Goal: Transaction & Acquisition: Purchase product/service

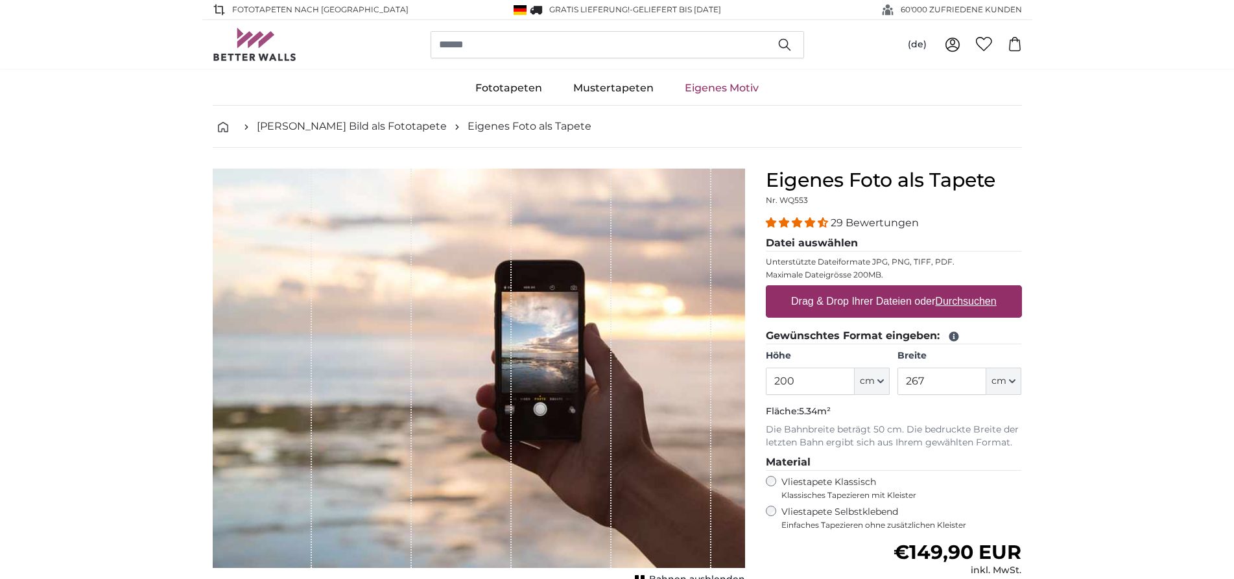
click at [987, 299] on u "Durchsuchen" at bounding box center [965, 301] width 61 height 11
click at [987, 289] on input "Drag & Drop Ihrer Dateien oder Durchsuchen" at bounding box center [894, 287] width 256 height 4
type input "**********"
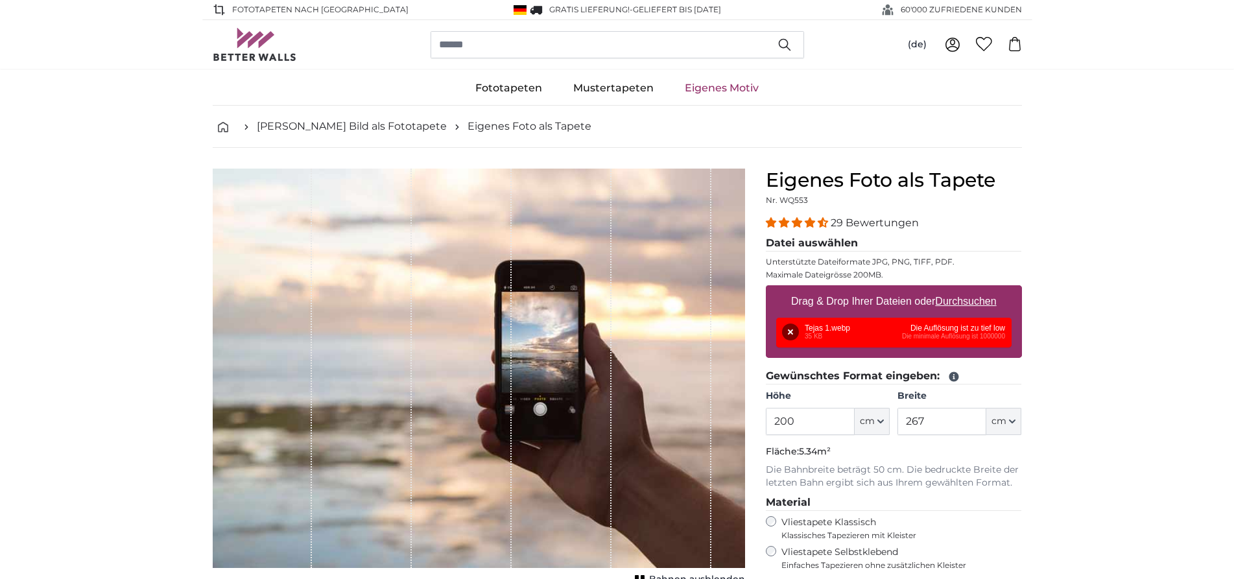
click at [972, 306] on u "Durchsuchen" at bounding box center [965, 301] width 61 height 11
click at [972, 289] on input "Drag & Drop Ihrer Dateien oder Durchsuchen" at bounding box center [894, 287] width 256 height 4
type input "**********"
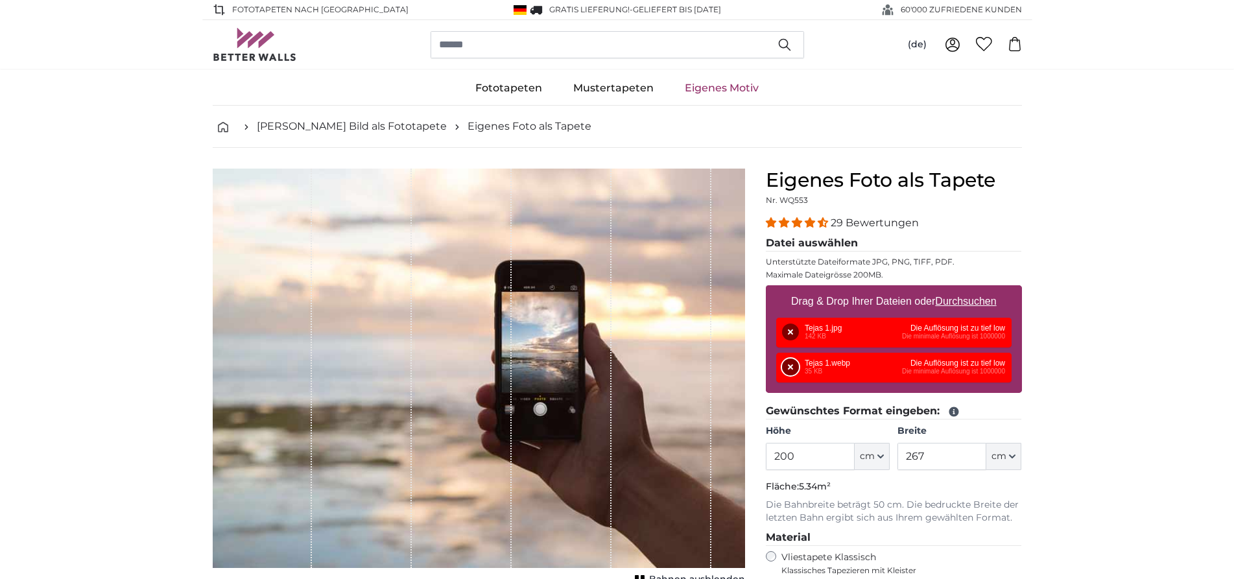
click at [787, 373] on button "Entfernen" at bounding box center [790, 367] width 17 height 17
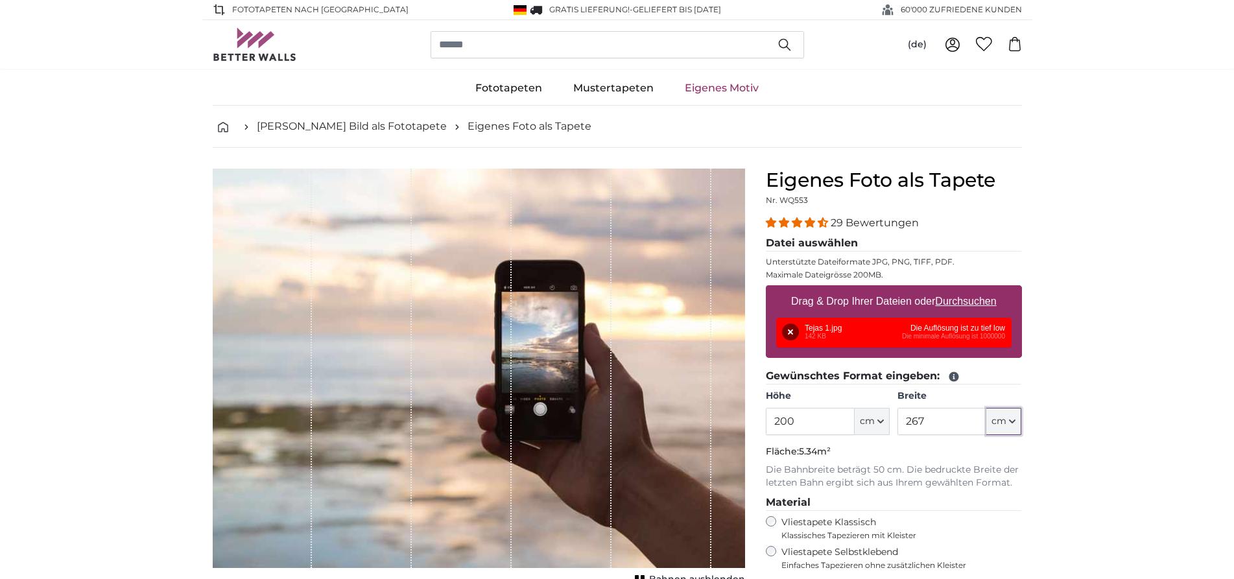
click at [1008, 424] on button "cm" at bounding box center [1003, 421] width 35 height 27
click at [994, 451] on link "Centimeter (cm)" at bounding box center [1004, 455] width 114 height 23
drag, startPoint x: 829, startPoint y: 422, endPoint x: 689, endPoint y: 404, distance: 141.9
click at [766, 408] on input "200" at bounding box center [810, 421] width 89 height 27
type input "100"
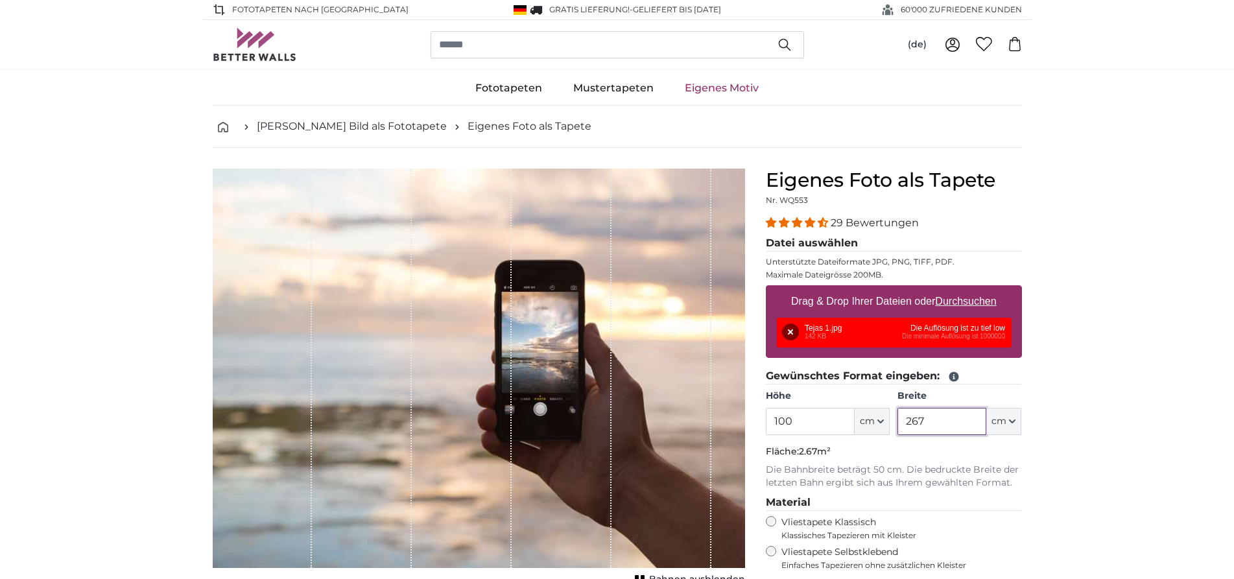
drag, startPoint x: 935, startPoint y: 423, endPoint x: 787, endPoint y: 397, distance: 150.1
click at [897, 408] on input "267" at bounding box center [941, 421] width 89 height 27
type input "100"
click at [965, 327] on div "Entfernen Nochmal versuchen Entfernen Hochladen Abbrechen Nochmal versuchen Ent…" at bounding box center [893, 333] width 235 height 30
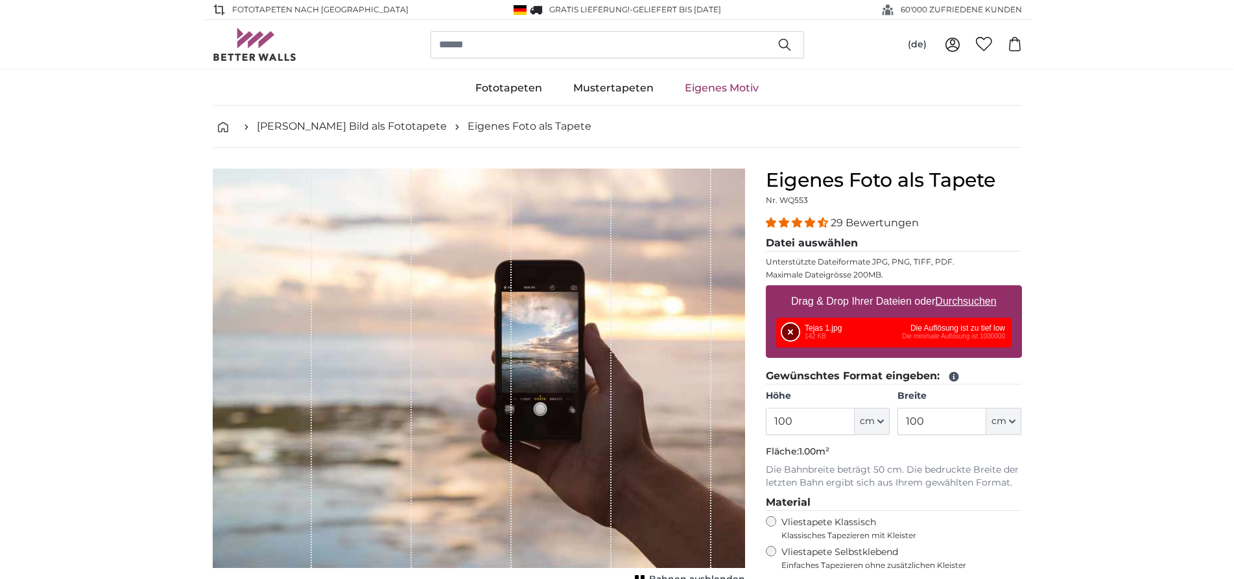
click at [792, 333] on button "Entfernen" at bounding box center [790, 332] width 17 height 17
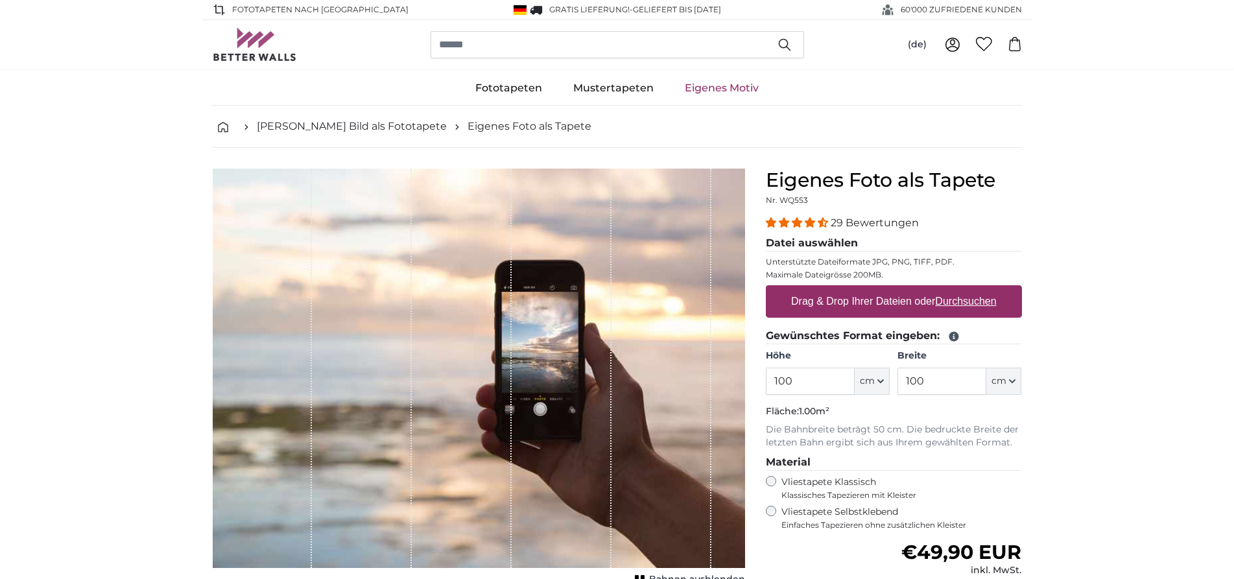
click at [964, 301] on u "Durchsuchen" at bounding box center [965, 301] width 61 height 11
click at [964, 289] on input "Drag & Drop Ihrer Dateien oder Durchsuchen" at bounding box center [894, 287] width 256 height 4
type input "**********"
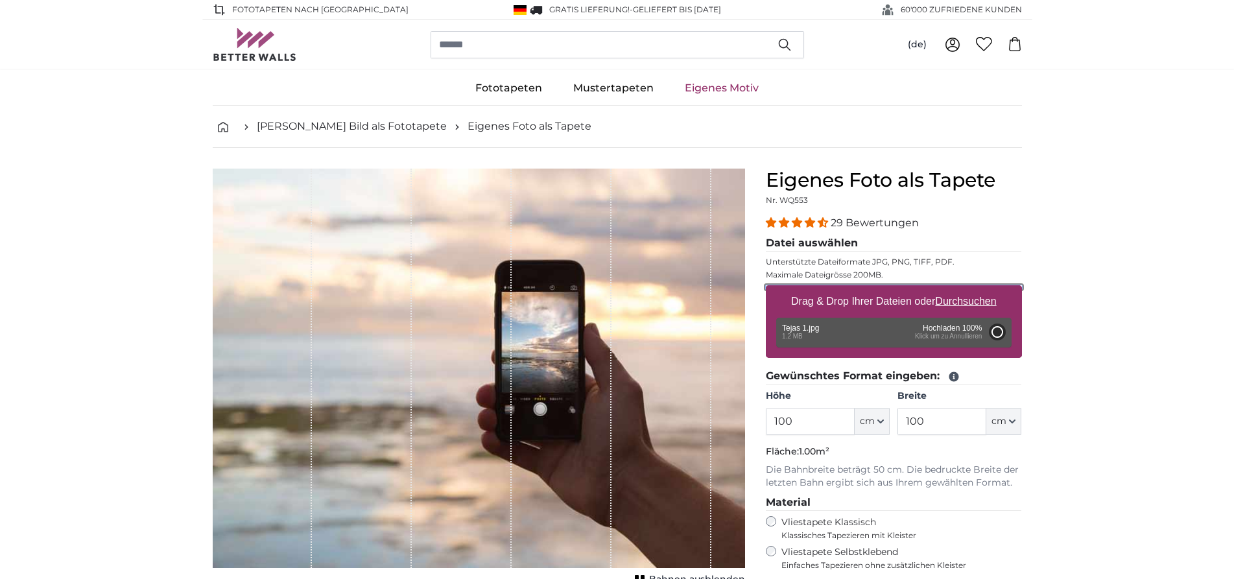
type input "197"
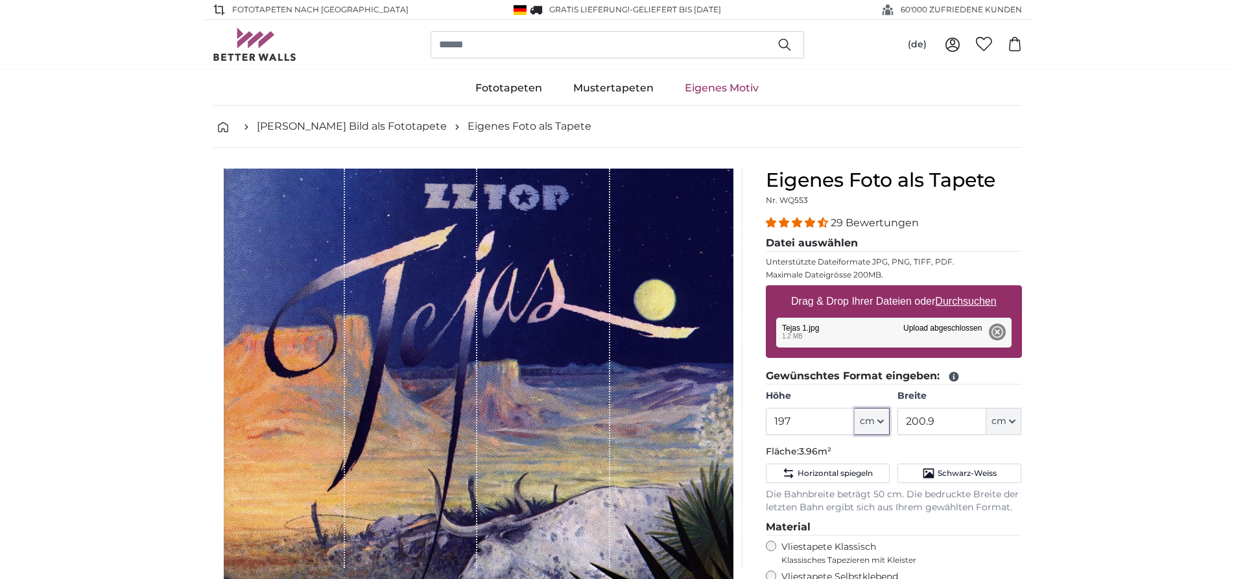
click at [878, 425] on button "cm" at bounding box center [872, 421] width 35 height 27
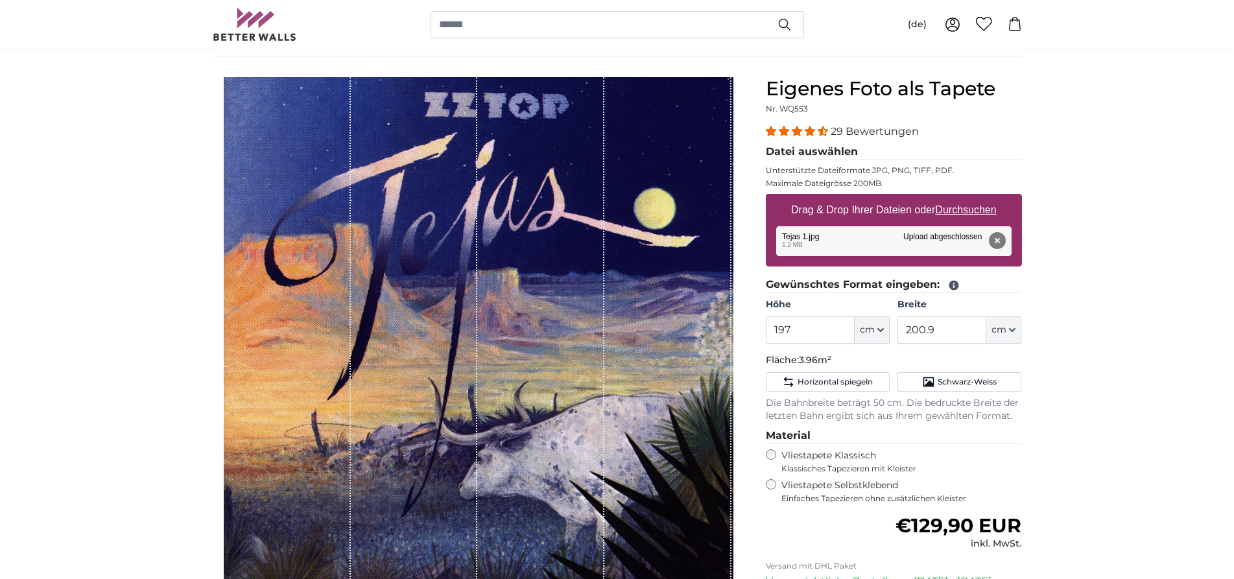
scroll to position [66, 0]
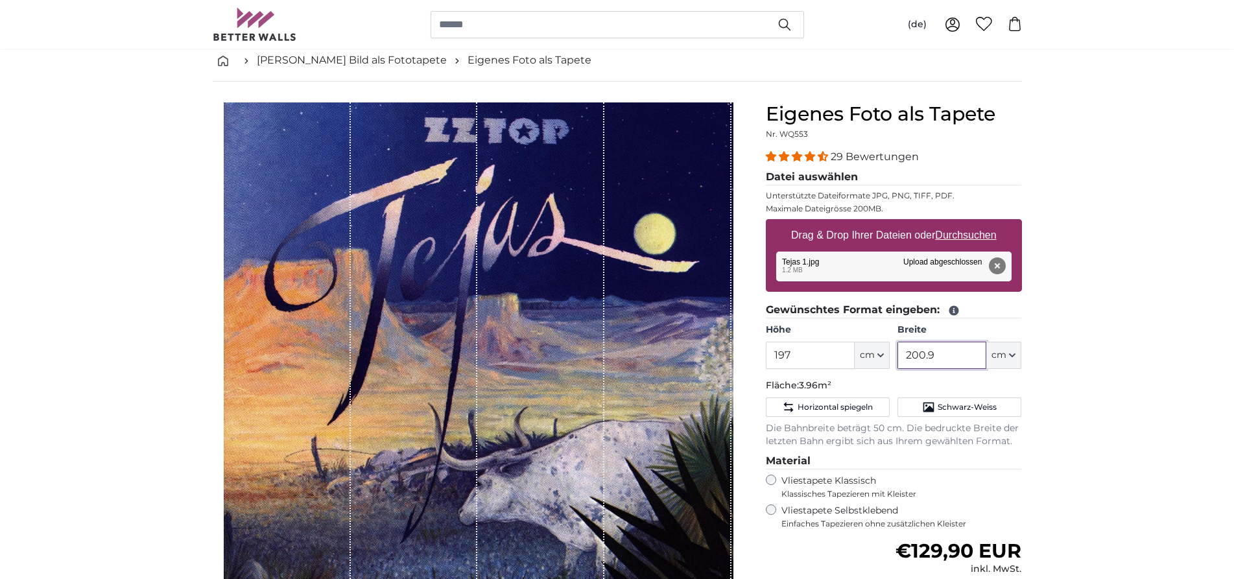
click at [940, 360] on input "200.9" at bounding box center [941, 355] width 89 height 27
drag, startPoint x: 941, startPoint y: 359, endPoint x: 926, endPoint y: 364, distance: 15.8
click at [926, 364] on input "200.9" at bounding box center [941, 355] width 89 height 27
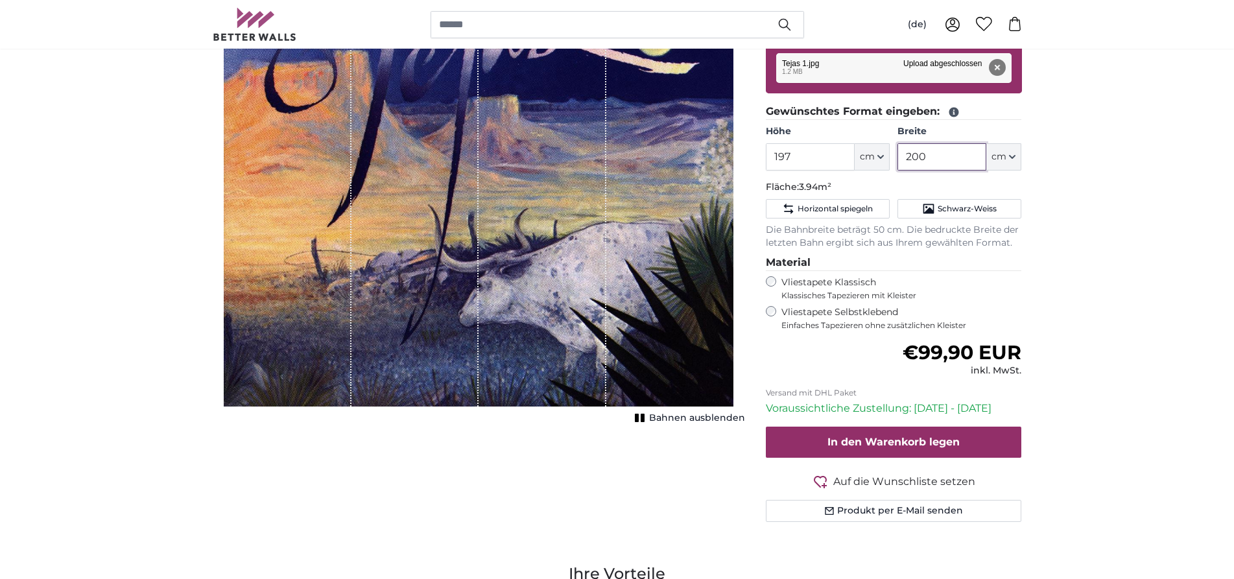
scroll to position [132, 0]
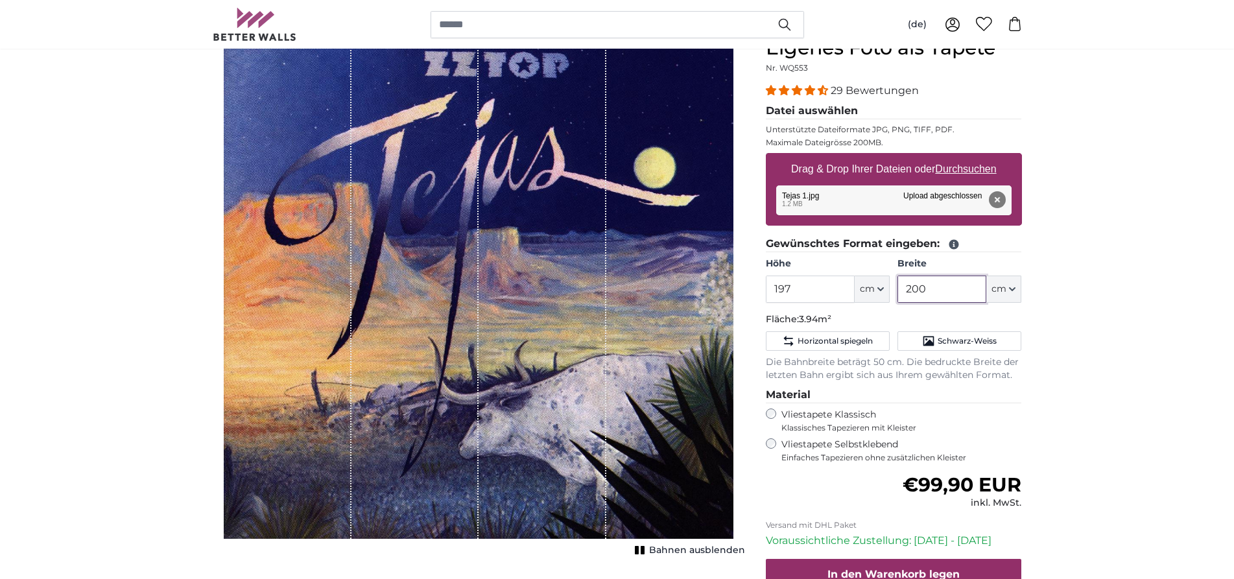
type input "200"
